Goal: Task Accomplishment & Management: Use online tool/utility

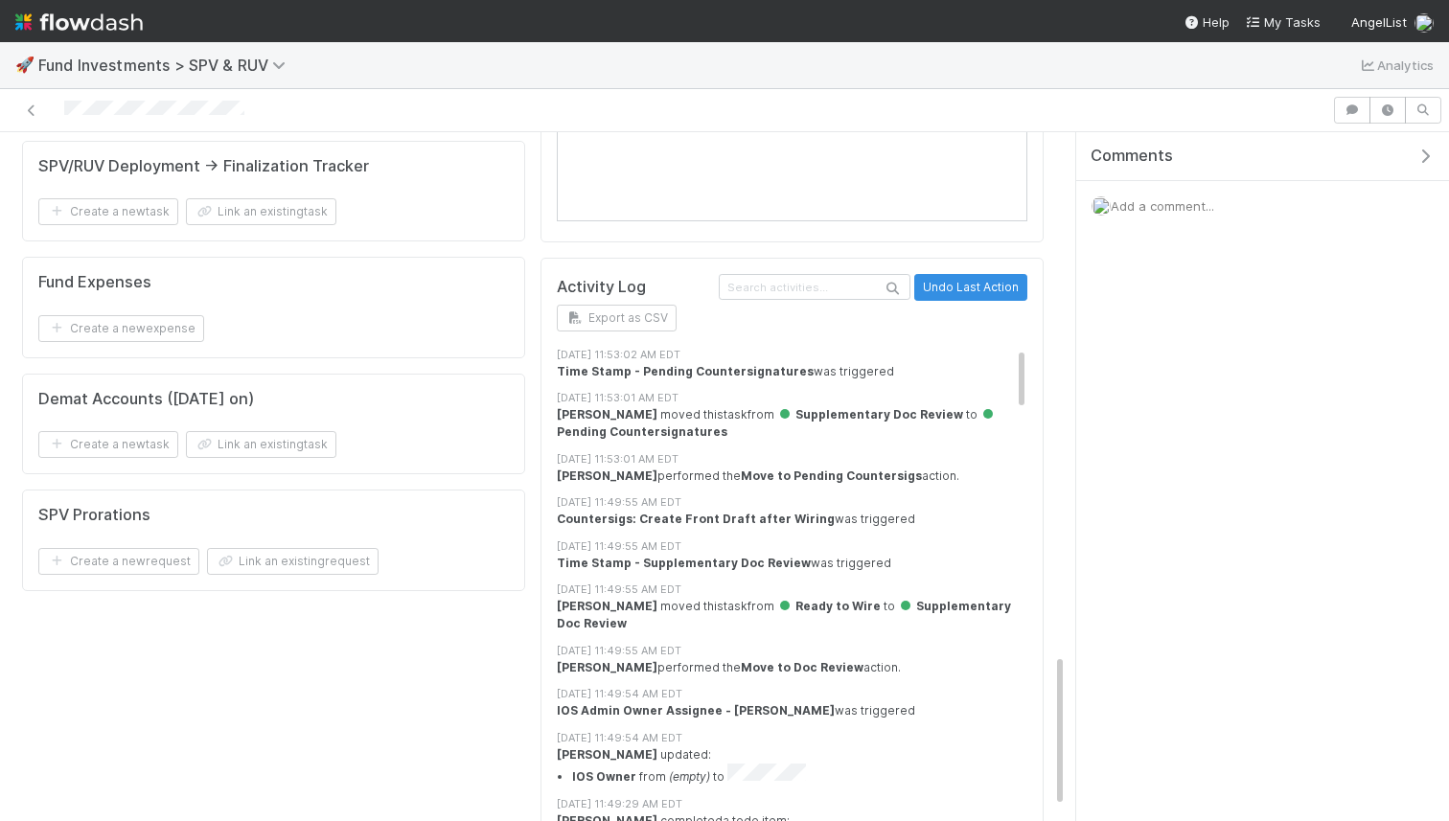
scroll to position [710, 0]
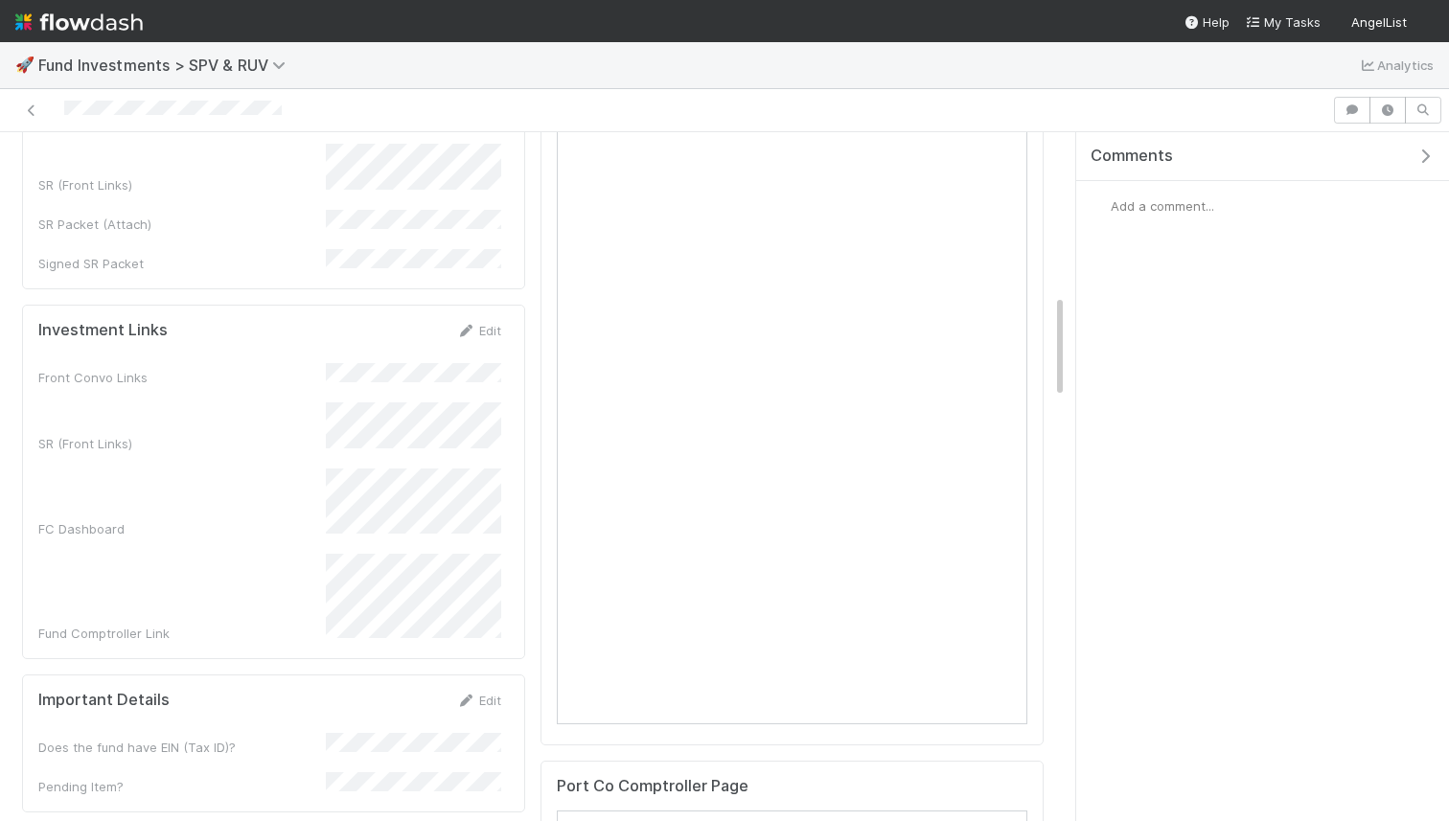
scroll to position [1071, 0]
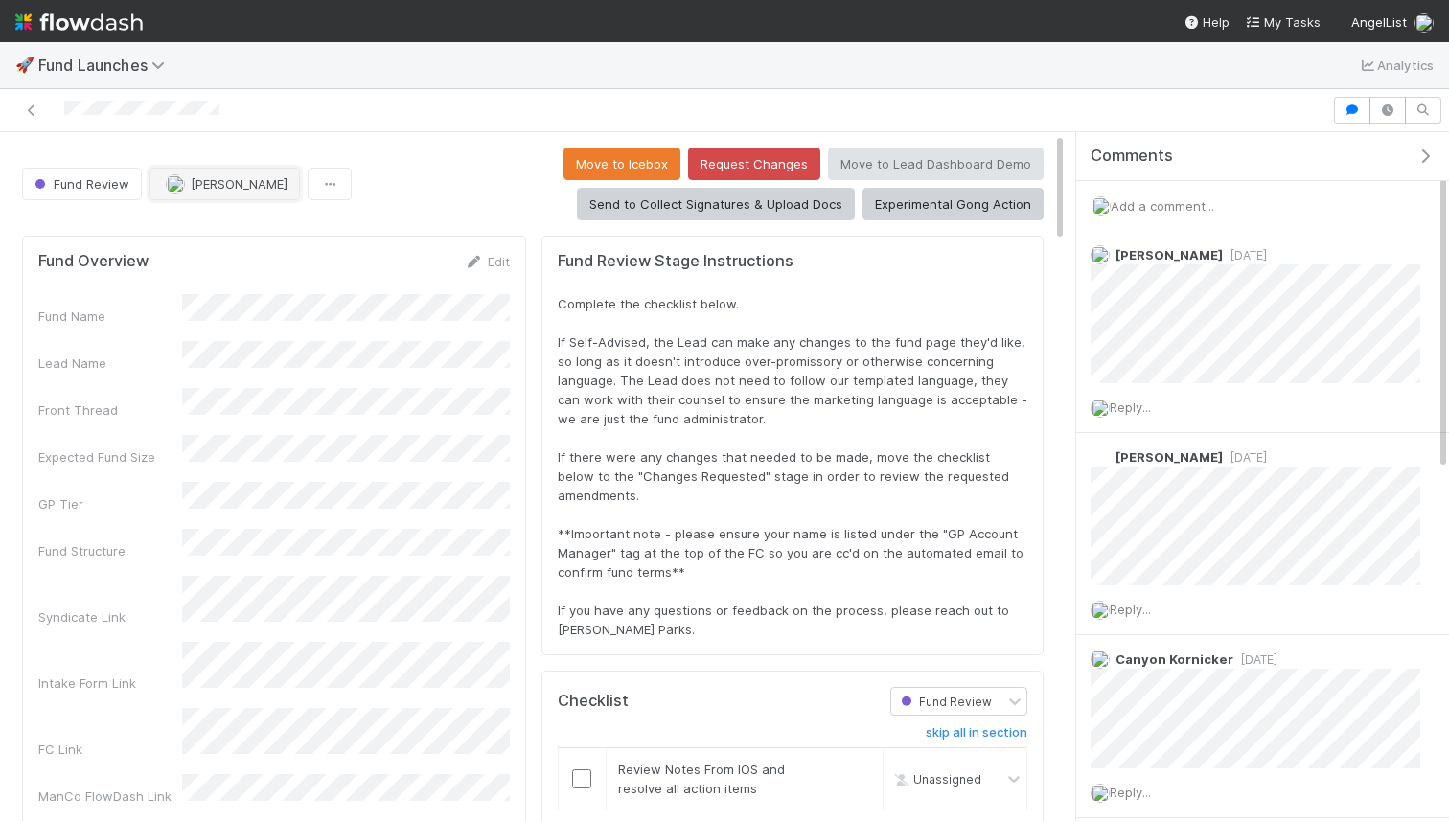
click at [241, 174] on button "[PERSON_NAME]" at bounding box center [225, 184] width 150 height 33
click at [429, 170] on div "Move to Icebox Request Changes Move to Lead Dashboard Demo Send to Collect Sign…" at bounding box center [701, 184] width 684 height 73
